Goal: Task Accomplishment & Management: Manage account settings

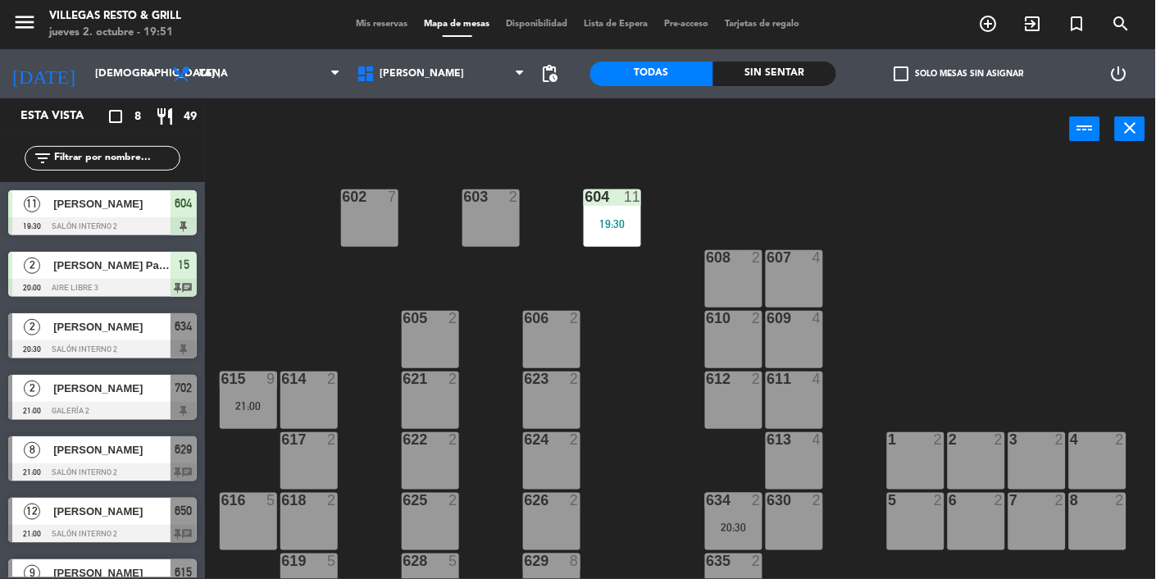
scroll to position [95, 0]
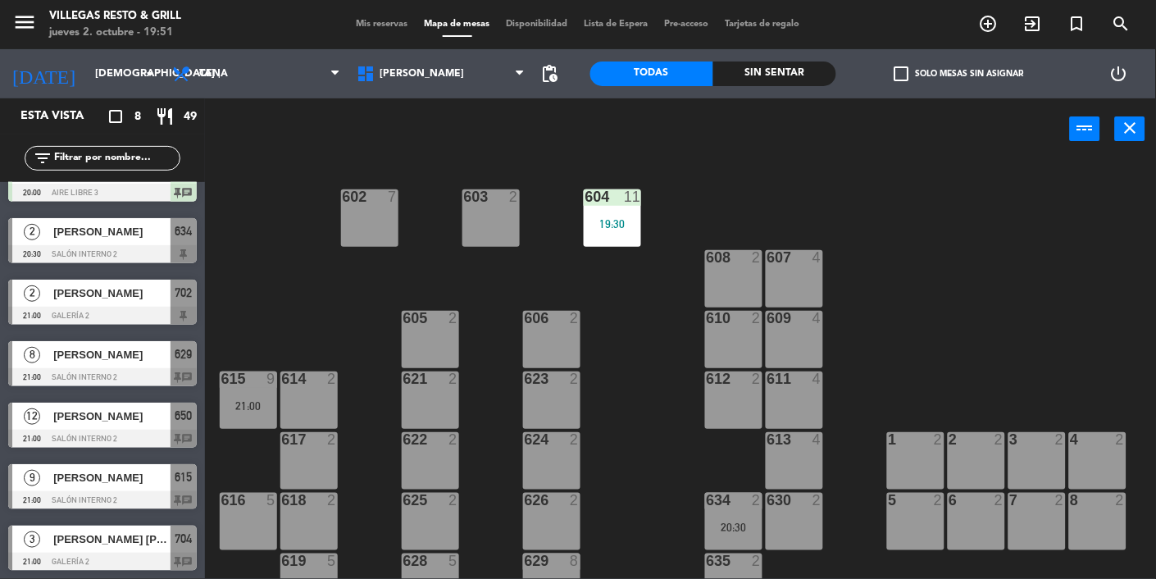
click at [1089, 546] on div "8 2" at bounding box center [1097, 521] width 57 height 57
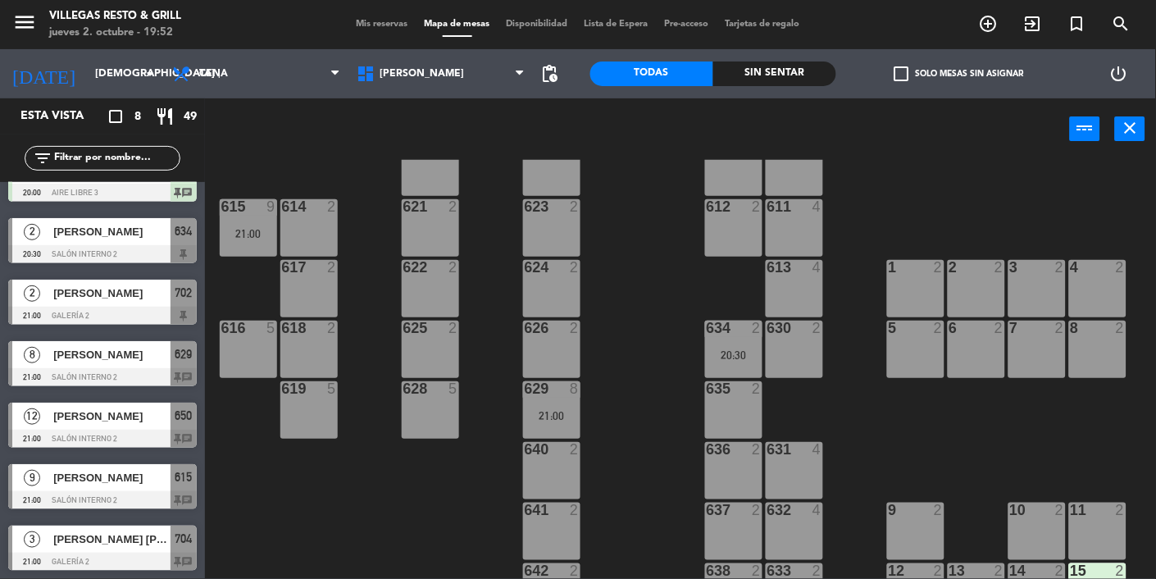
click at [829, 64] on div "Sin sentar" at bounding box center [774, 73] width 123 height 25
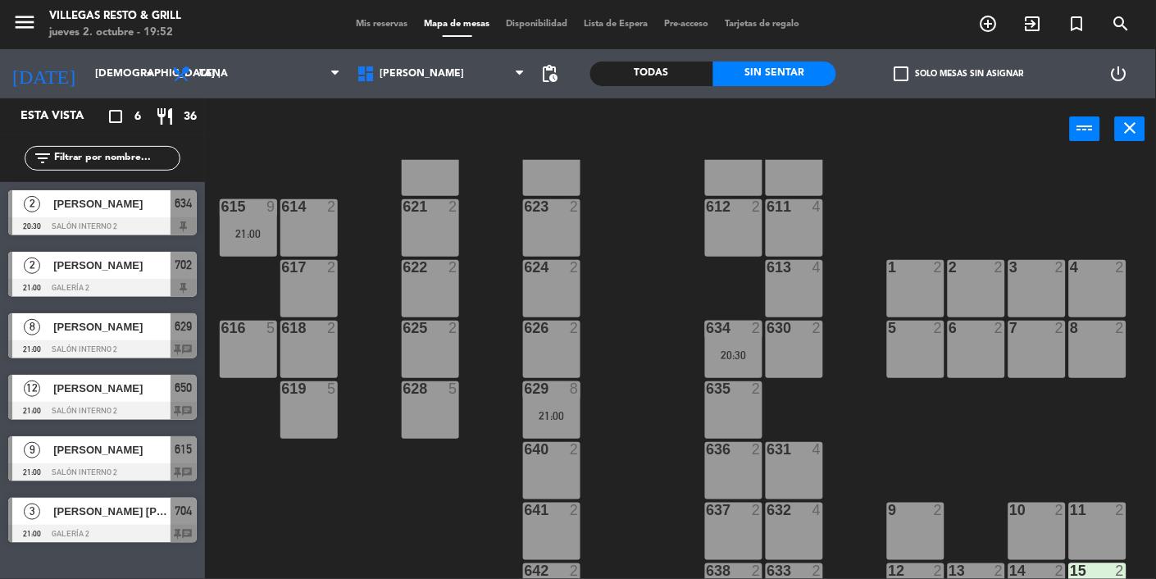
scroll to position [0, 0]
click at [384, 21] on span "Mis reservas" at bounding box center [382, 24] width 68 height 9
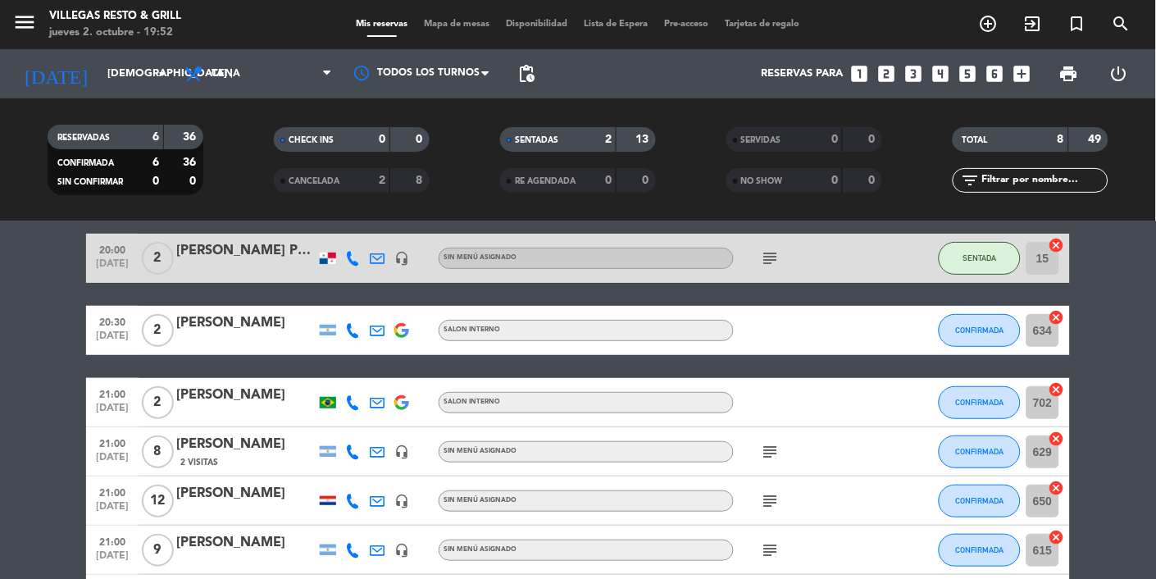
scroll to position [134, 0]
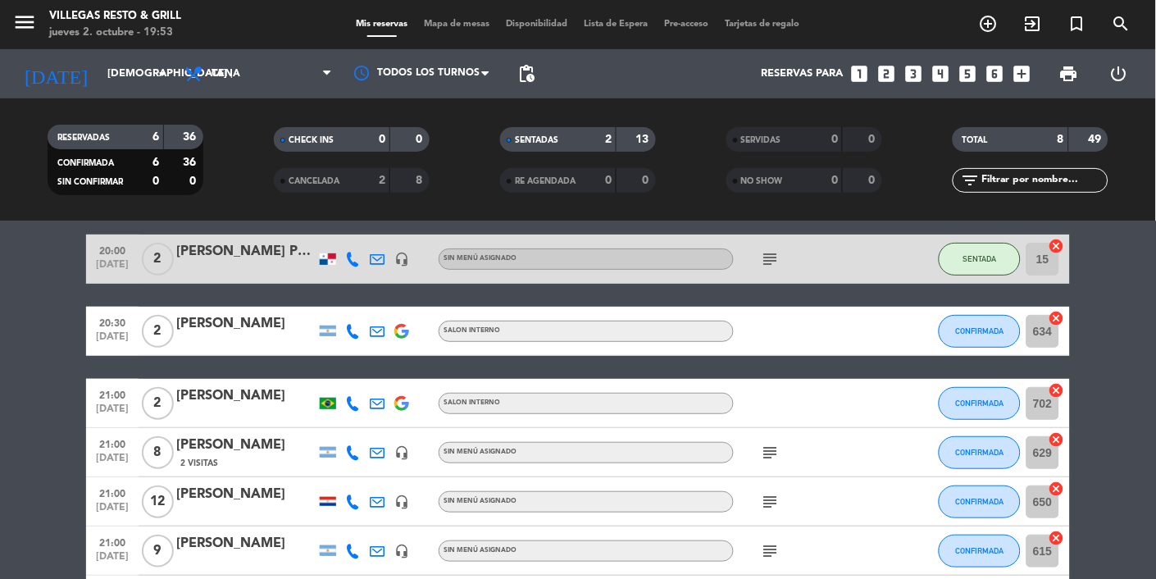
click at [780, 551] on icon "subject" at bounding box center [771, 551] width 20 height 20
click at [210, 553] on div "[PERSON_NAME]" at bounding box center [245, 543] width 139 height 21
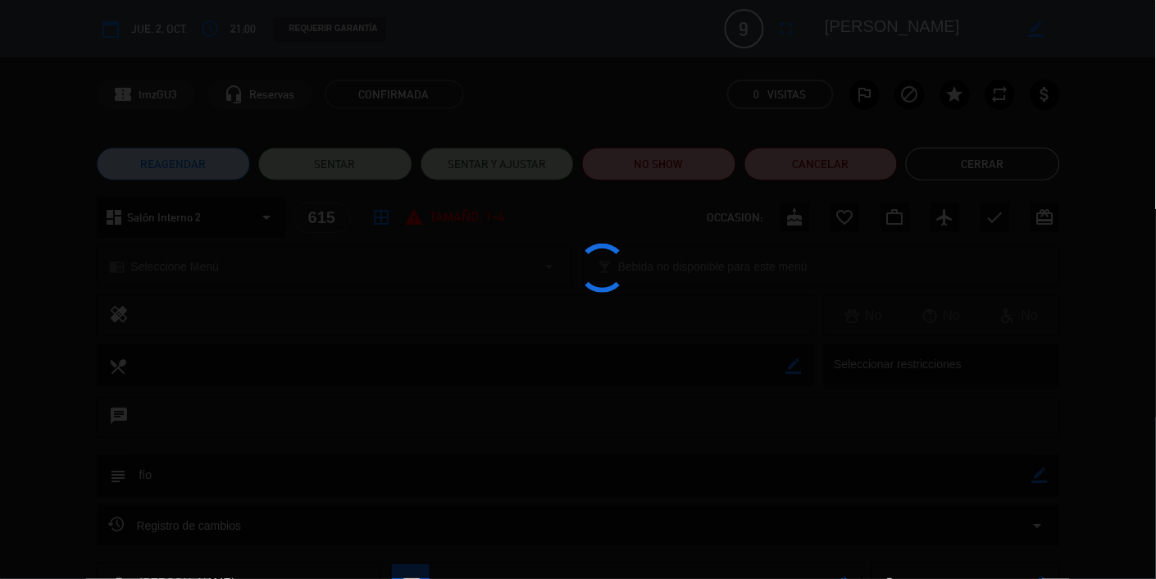
click at [232, 555] on div at bounding box center [578, 289] width 1156 height 579
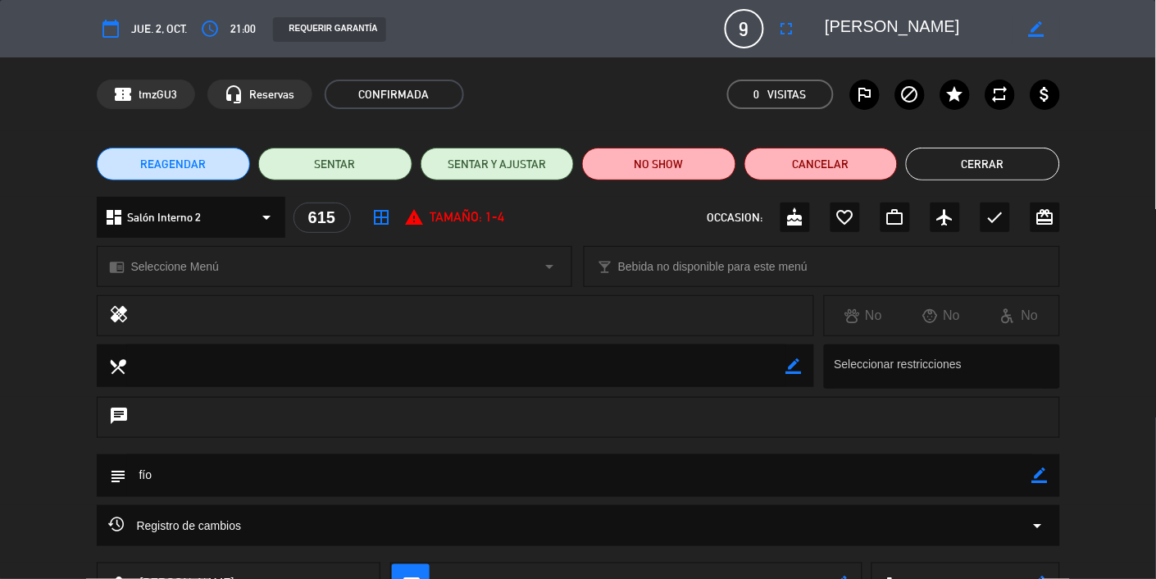
click at [1012, 165] on button "Cerrar" at bounding box center [983, 164] width 154 height 33
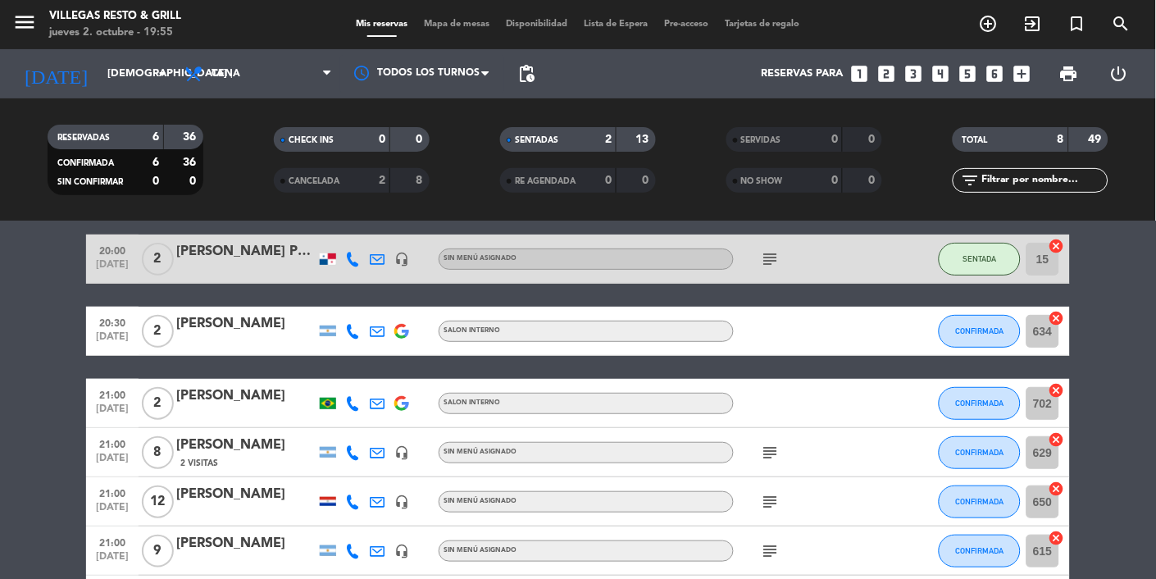
click at [457, 22] on span "Mapa de mesas" at bounding box center [457, 24] width 82 height 9
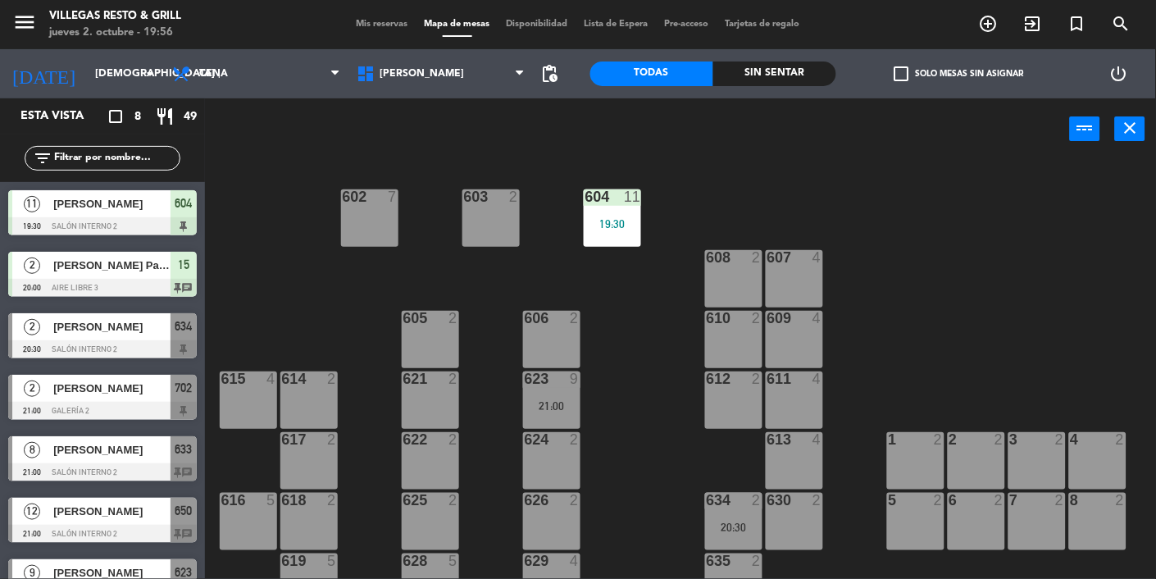
click at [89, 195] on span "[PERSON_NAME]" at bounding box center [111, 203] width 117 height 17
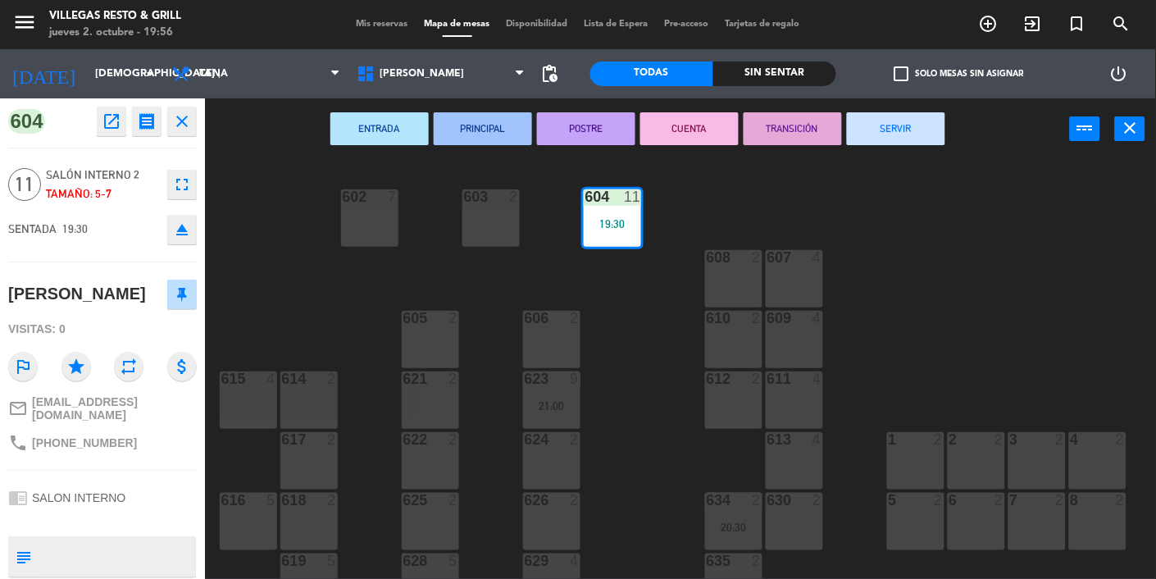
click at [190, 128] on icon "close" at bounding box center [182, 121] width 20 height 20
